Goal: Task Accomplishment & Management: Use online tool/utility

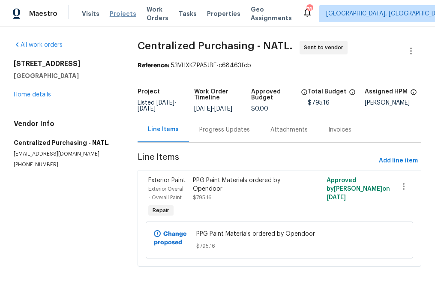
click at [115, 14] on span "Projects" at bounding box center [123, 13] width 27 height 9
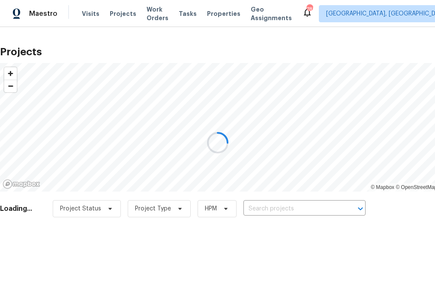
click at [322, 205] on div at bounding box center [217, 142] width 435 height 285
click at [277, 207] on div at bounding box center [217, 142] width 435 height 285
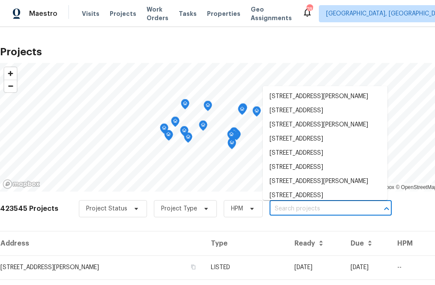
click at [277, 207] on input "text" at bounding box center [319, 209] width 98 height 13
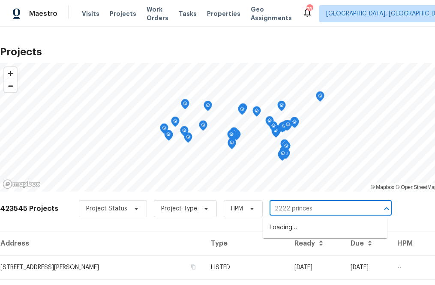
type input "2222 princess"
click at [305, 228] on li "[STREET_ADDRESS]" at bounding box center [325, 228] width 125 height 14
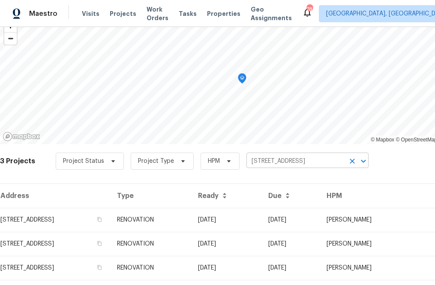
scroll to position [61, 0]
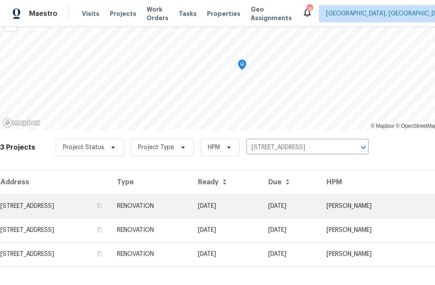
click at [110, 208] on td "[STREET_ADDRESS]" at bounding box center [55, 206] width 110 height 24
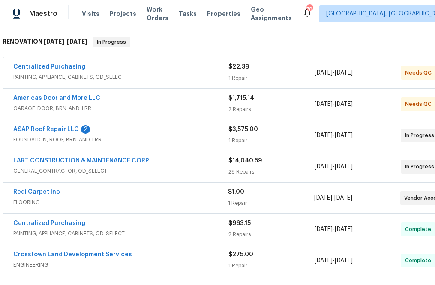
scroll to position [121, 0]
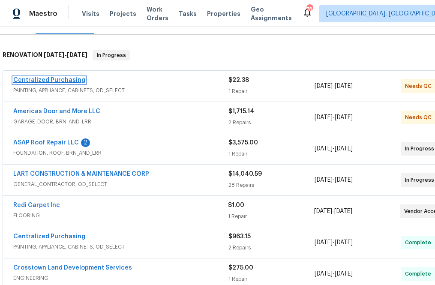
click at [63, 81] on link "Centralized Purchasing" at bounding box center [49, 80] width 72 height 6
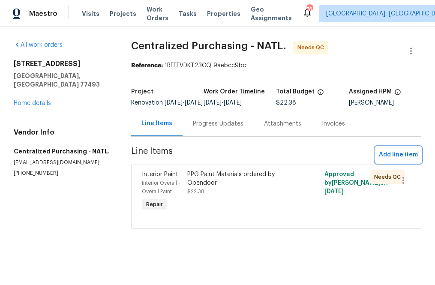
click at [395, 160] on span "Add line item" at bounding box center [398, 155] width 39 height 11
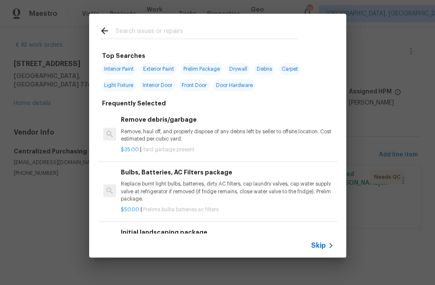
click at [325, 253] on div "Skip" at bounding box center [217, 246] width 257 height 24
click at [320, 247] on span "Skip" at bounding box center [318, 246] width 15 height 9
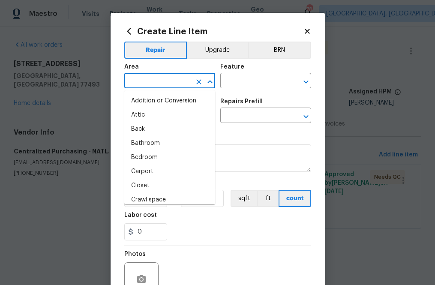
click at [166, 81] on input "text" at bounding box center [157, 81] width 67 height 13
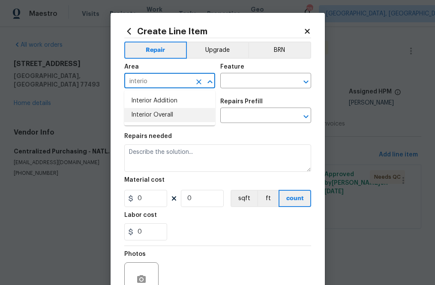
click at [177, 116] on li "Interior Overall" at bounding box center [169, 115] width 91 height 14
type input "Interior Overall"
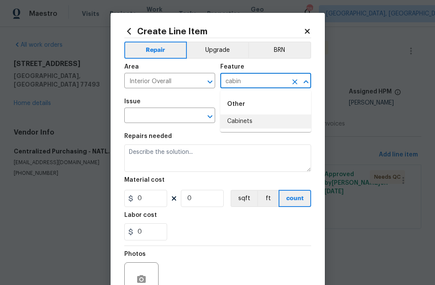
click at [262, 117] on li "Cabinets" at bounding box center [266, 122] width 91 height 14
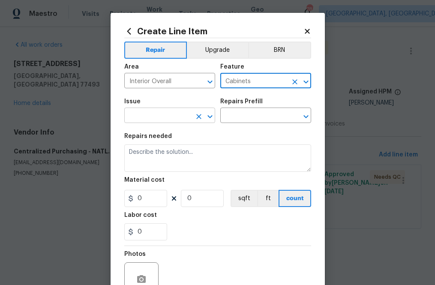
type input "Cabinets"
click at [151, 113] on input "text" at bounding box center [157, 116] width 67 height 13
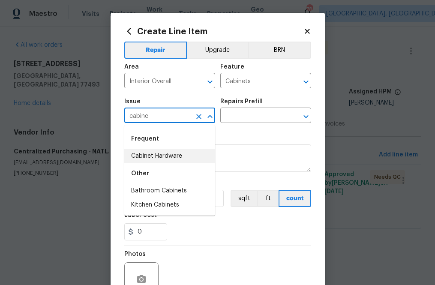
click at [147, 162] on li "Cabinet Hardware" at bounding box center [169, 156] width 91 height 14
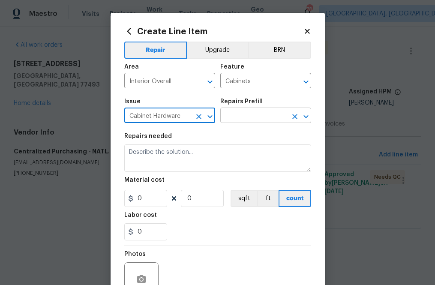
type input "Cabinet Hardware"
click at [242, 112] on input "text" at bounding box center [254, 116] width 67 height 13
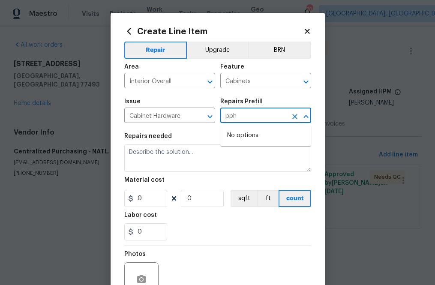
type input "pp"
click at [267, 143] on li "PPG Paint Materials - Cabinets $1.00" at bounding box center [266, 140] width 91 height 23
type input "PPG Paint Materials - Cabinets $1.00"
type textarea "PPG Paint Materials ordered by Opendoor"
type input "1"
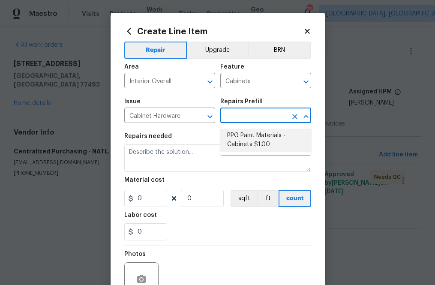
type input "1"
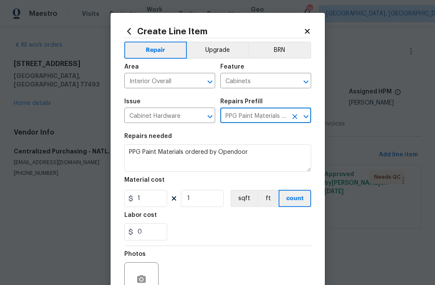
type input "PPG Paint Materials - Cabinets $1.00"
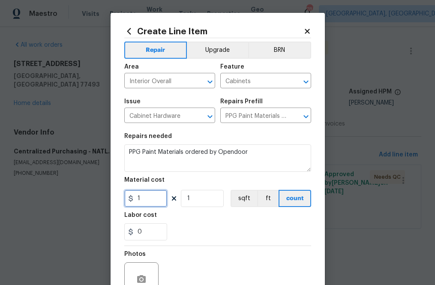
click at [150, 198] on input "1" at bounding box center [145, 198] width 43 height 17
paste input "209.7"
type input "209.7"
click at [215, 221] on div "Labor cost" at bounding box center [217, 217] width 187 height 11
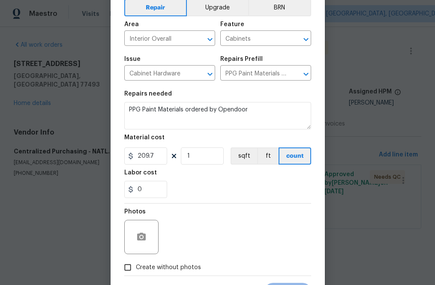
scroll to position [85, 0]
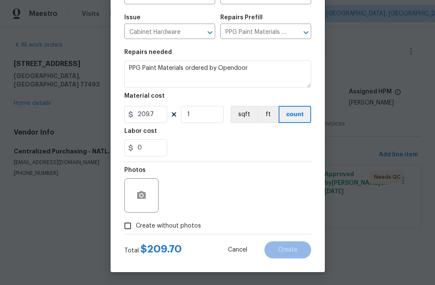
click at [192, 222] on span "Create without photos" at bounding box center [168, 226] width 65 height 9
click at [136, 221] on input "Create without photos" at bounding box center [128, 226] width 16 height 16
checkbox input "true"
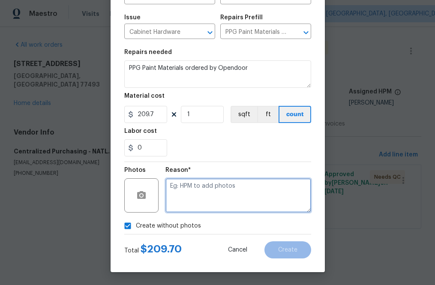
click at [219, 201] on textarea at bounding box center [239, 195] width 146 height 34
type textarea "na"
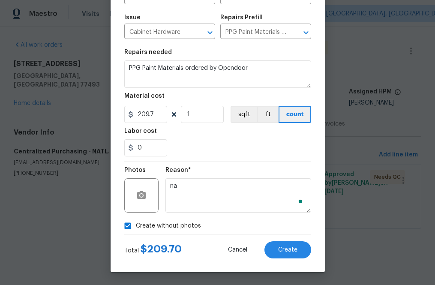
click at [287, 262] on div "Create Line Item Repair Upgrade BRN Area Interior Overall ​ Feature Cabinets ​ …" at bounding box center [218, 101] width 215 height 344
click at [286, 248] on span "Create" at bounding box center [287, 250] width 19 height 6
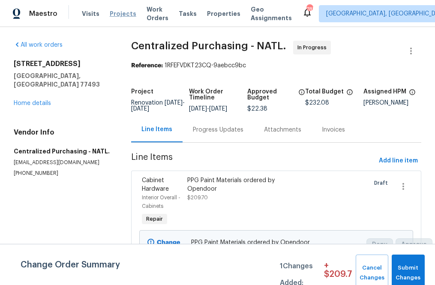
click at [113, 10] on span "Projects" at bounding box center [123, 13] width 27 height 9
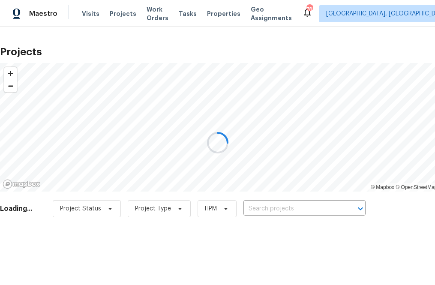
click at [300, 211] on div at bounding box center [217, 142] width 435 height 285
click at [300, 211] on input "text" at bounding box center [293, 209] width 98 height 13
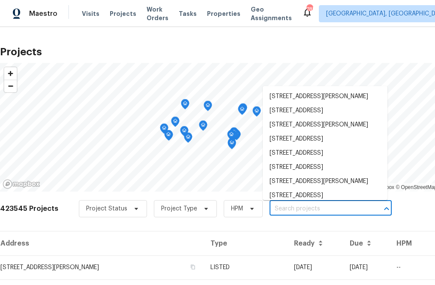
click at [300, 211] on input "text" at bounding box center [319, 209] width 98 height 13
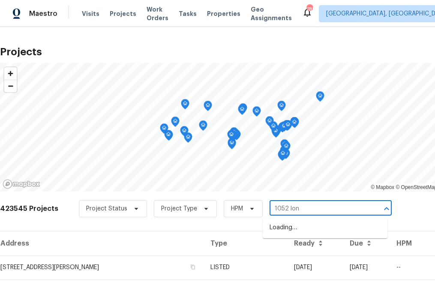
type input "1052 long"
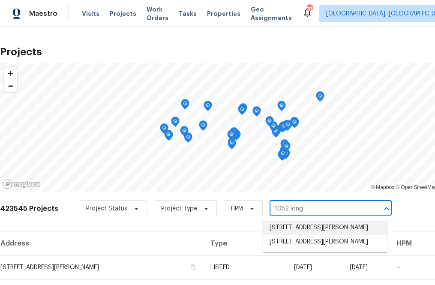
click at [296, 235] on li "[STREET_ADDRESS][PERSON_NAME]" at bounding box center [325, 228] width 125 height 14
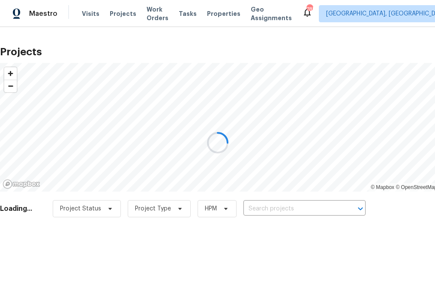
type input "[STREET_ADDRESS][PERSON_NAME]"
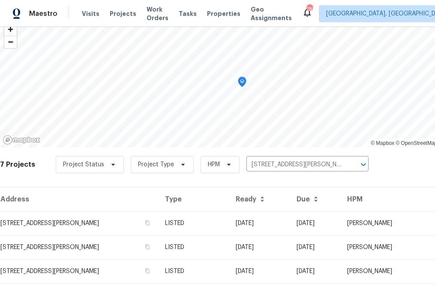
scroll to position [53, 0]
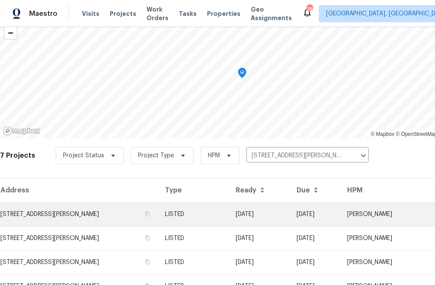
click at [101, 213] on td "[STREET_ADDRESS][PERSON_NAME]" at bounding box center [79, 215] width 158 height 24
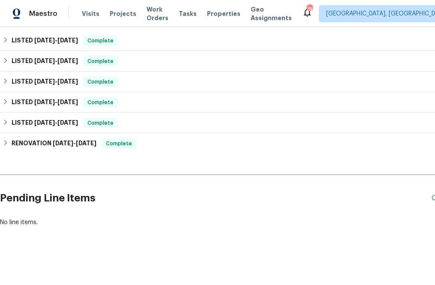
scroll to position [202, 49]
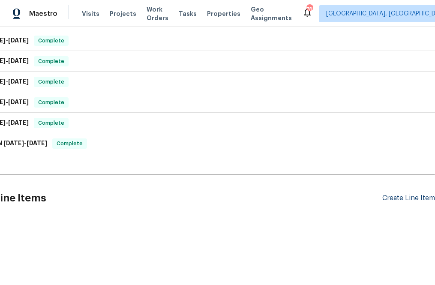
click at [404, 200] on div "Create Line Item" at bounding box center [409, 198] width 53 height 8
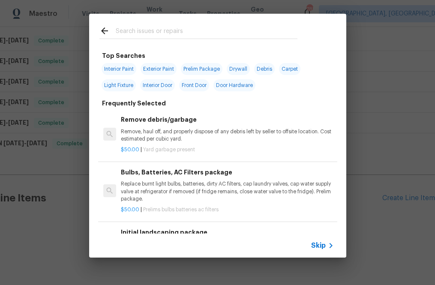
click at [326, 251] on div "Skip" at bounding box center [217, 246] width 257 height 24
click at [324, 248] on span "Skip" at bounding box center [318, 246] width 15 height 9
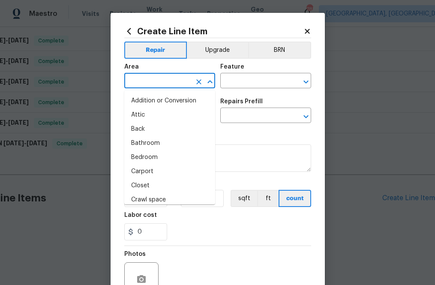
click at [164, 80] on input "text" at bounding box center [157, 81] width 67 height 13
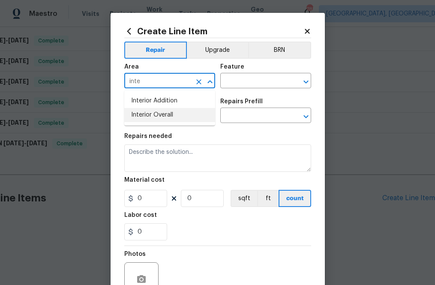
click at [144, 116] on li "Interior Overall" at bounding box center [169, 115] width 91 height 14
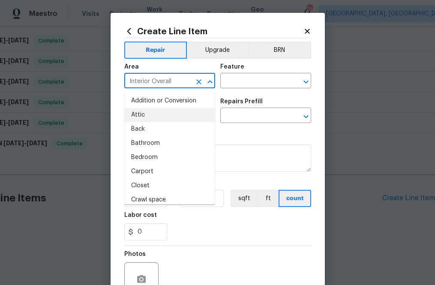
type input "Interior Overall"
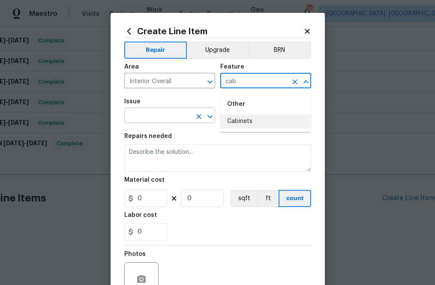
drag, startPoint x: 231, startPoint y: 121, endPoint x: 177, endPoint y: 120, distance: 54.5
click at [177, 120] on body "Maestro Visits Projects Work Orders Tasks Properties Geo Assignments 785 [GEOGR…" at bounding box center [217, 142] width 435 height 285
type input "cab"
click at [175, 123] on input "text" at bounding box center [157, 116] width 67 height 13
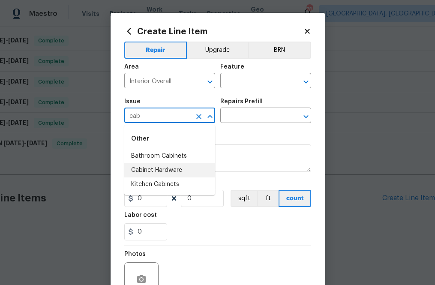
click at [168, 172] on li "Cabinet Hardware" at bounding box center [169, 170] width 91 height 14
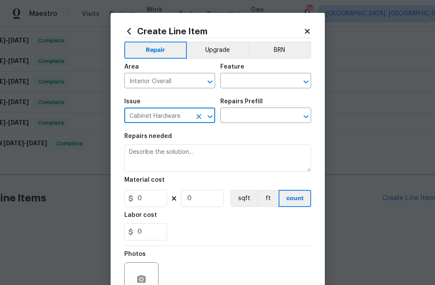
type input "Cabinet Hardware"
click at [238, 74] on div "Feature" at bounding box center [266, 69] width 91 height 11
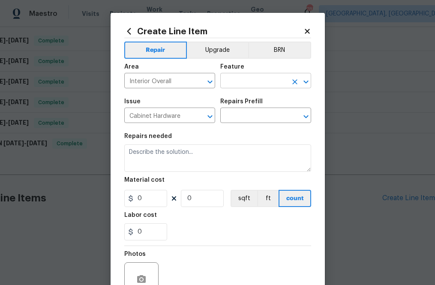
click at [238, 80] on input "text" at bounding box center [254, 81] width 67 height 13
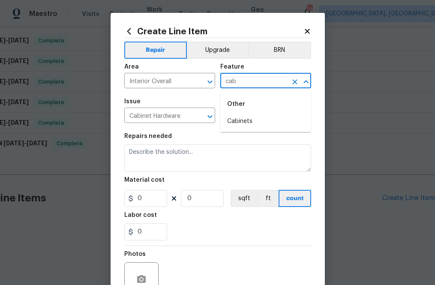
click at [240, 114] on div "Other" at bounding box center [266, 104] width 91 height 21
click at [240, 118] on li "Cabinets" at bounding box center [266, 122] width 91 height 14
type input "Cabinets"
click at [257, 109] on div "Repairs Prefill" at bounding box center [266, 104] width 91 height 11
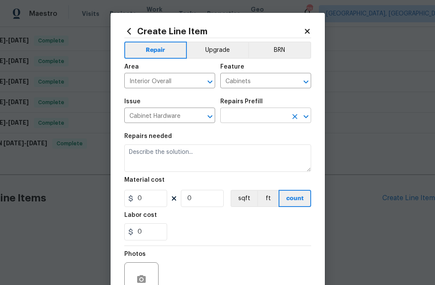
click at [253, 119] on input "text" at bounding box center [254, 116] width 67 height 13
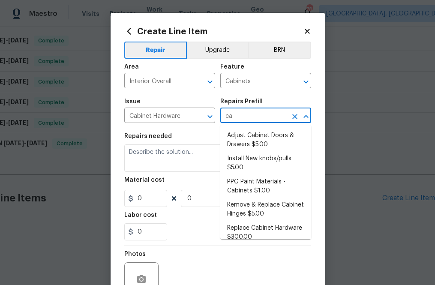
type input "cab"
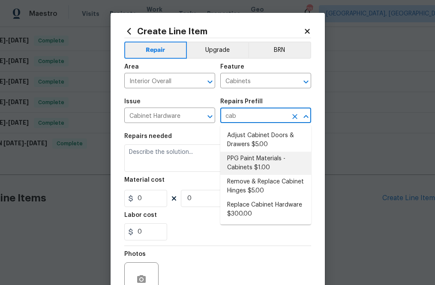
click at [251, 171] on li "PPG Paint Materials - Cabinets $1.00" at bounding box center [266, 163] width 91 height 23
type input "PPG Paint Materials - Cabinets $1.00"
type textarea "PPG Paint Materials ordered by Opendoor"
type input "1"
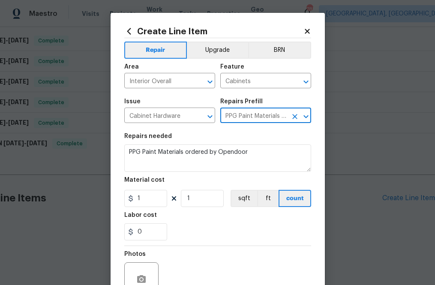
type input "PPG Paint Materials - Cabinets $1.00"
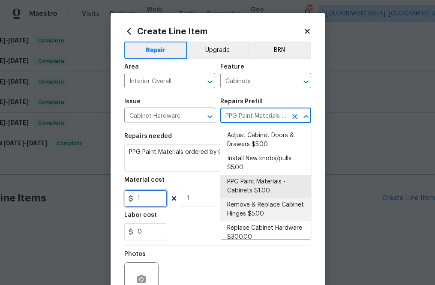
click at [148, 206] on input "1" at bounding box center [145, 198] width 43 height 17
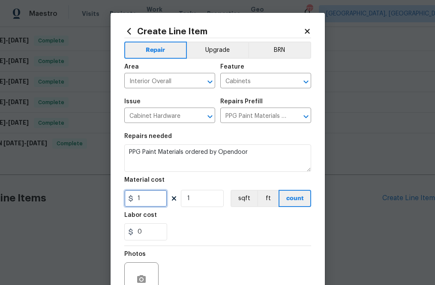
click at [151, 203] on input "1" at bounding box center [145, 198] width 43 height 17
paste input "81.43"
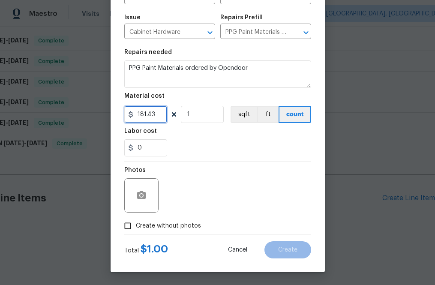
type input "181.43"
click at [165, 233] on label "Create without photos" at bounding box center [161, 226] width 82 height 16
click at [136, 233] on input "Create without photos" at bounding box center [128, 226] width 16 height 16
checkbox input "true"
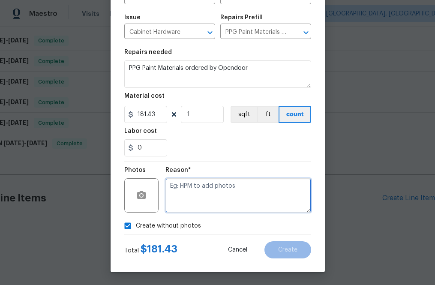
click at [215, 207] on textarea at bounding box center [239, 195] width 146 height 34
type textarea "na"
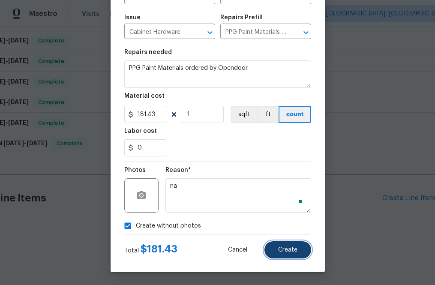
click at [278, 242] on button "Create" at bounding box center [288, 250] width 47 height 17
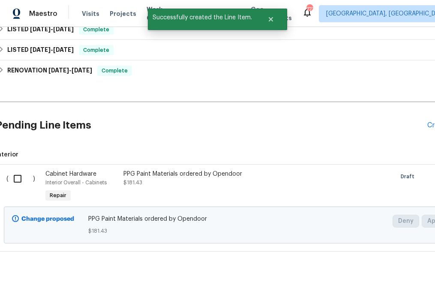
scroll to position [275, 0]
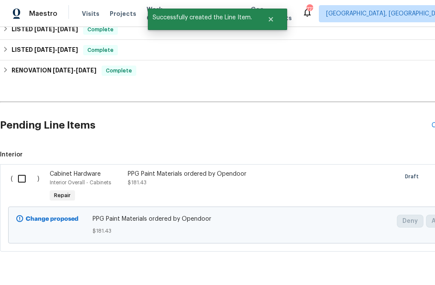
click at [21, 178] on input "checkbox" at bounding box center [25, 179] width 24 height 18
checkbox input "true"
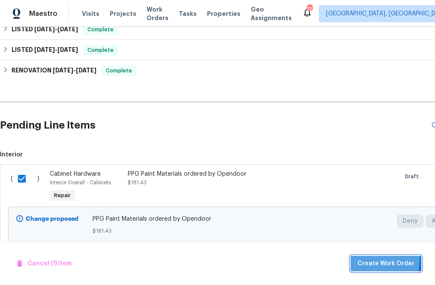
click at [367, 259] on span "Create Work Order" at bounding box center [386, 264] width 57 height 11
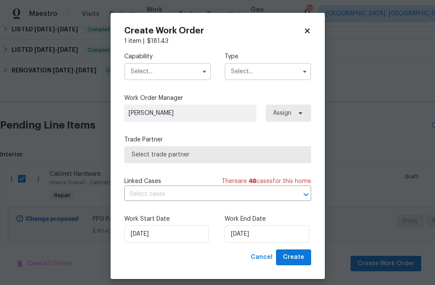
click at [165, 74] on input "text" at bounding box center [167, 71] width 87 height 17
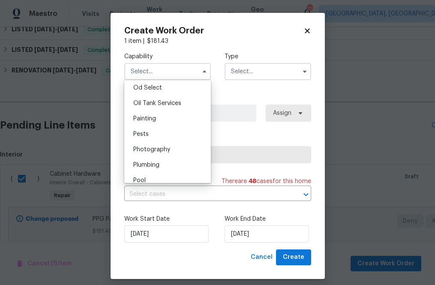
scroll to position [691, 0]
click at [148, 115] on div "Painting" at bounding box center [168, 119] width 82 height 15
type input "Painting"
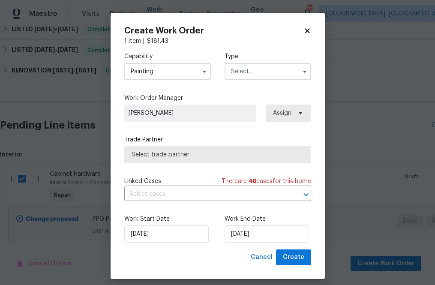
drag, startPoint x: 255, startPoint y: 70, endPoint x: 254, endPoint y: 80, distance: 10.4
click at [255, 70] on input "text" at bounding box center [268, 71] width 87 height 17
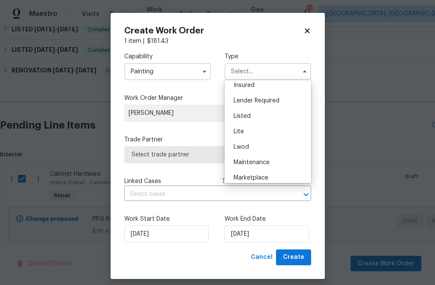
scroll to position [65, 0]
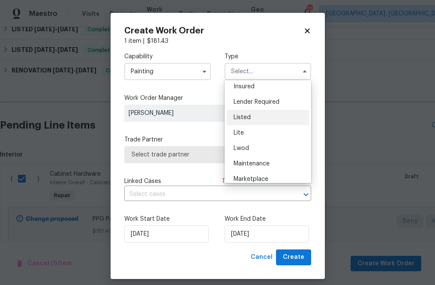
click at [254, 123] on div "Listed" at bounding box center [268, 117] width 82 height 15
type input "Listed"
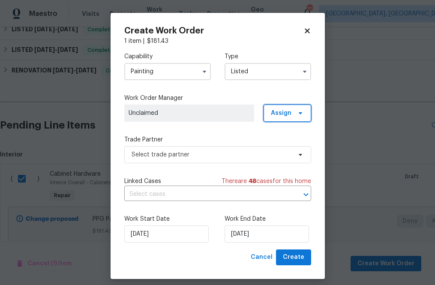
click at [279, 118] on span "Assign" at bounding box center [288, 113] width 48 height 17
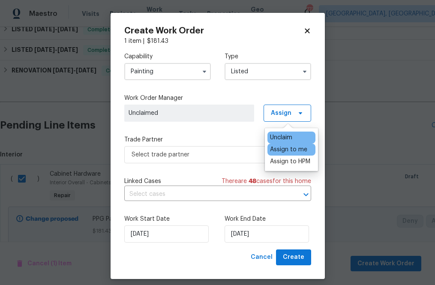
click at [279, 151] on div "Assign to me" at bounding box center [288, 149] width 37 height 9
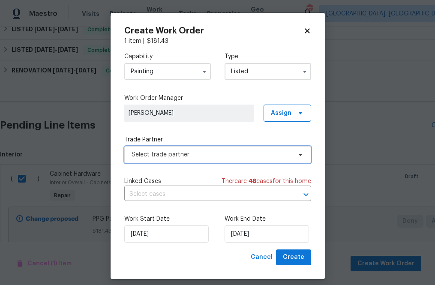
click at [234, 159] on span "Select trade partner" at bounding box center [217, 154] width 187 height 17
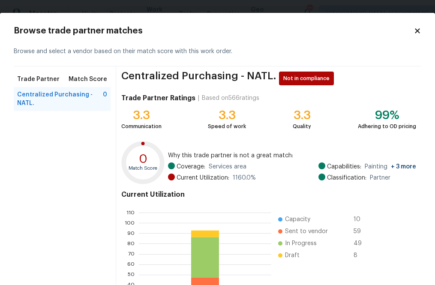
scroll to position [93, 0]
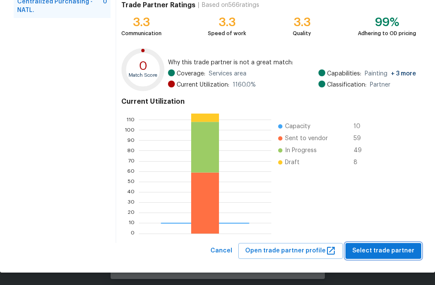
click at [366, 252] on span "Select trade partner" at bounding box center [384, 251] width 62 height 11
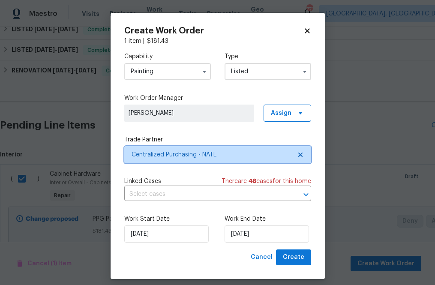
scroll to position [0, 0]
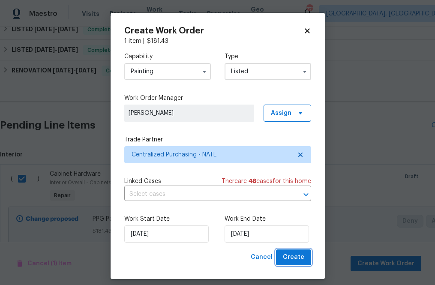
click at [296, 254] on span "Create" at bounding box center [293, 257] width 21 height 11
checkbox input "false"
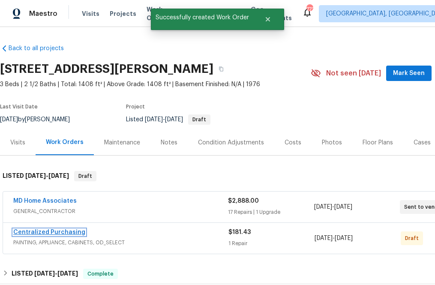
click at [41, 232] on link "Centralized Purchasing" at bounding box center [49, 233] width 72 height 6
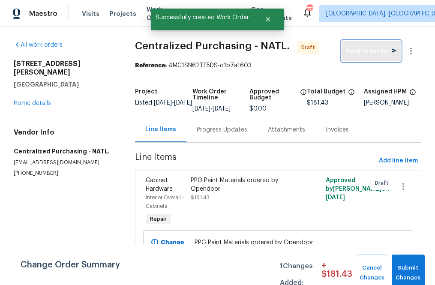
click at [366, 57] on button "Send to Vendor" at bounding box center [371, 51] width 59 height 21
